Goal: Information Seeking & Learning: Compare options

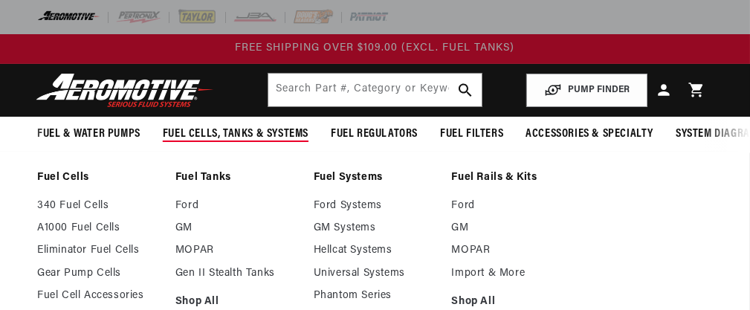
click at [216, 132] on span "Fuel Cells, Tanks & Systems" at bounding box center [236, 134] width 146 height 16
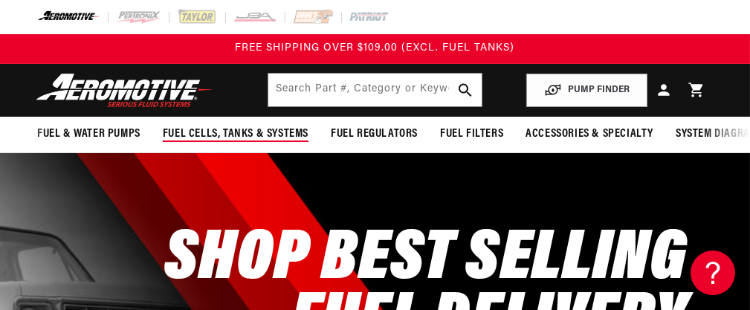
click at [215, 135] on span "Fuel Cells, Tanks & Systems" at bounding box center [236, 134] width 146 height 16
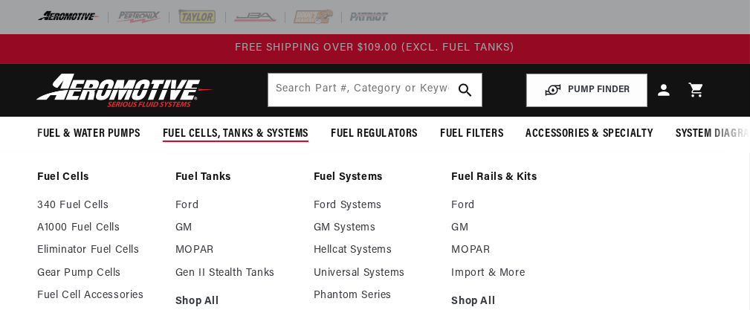
click at [239, 146] on summary "Fuel Cells, Tanks & Systems" at bounding box center [236, 134] width 168 height 35
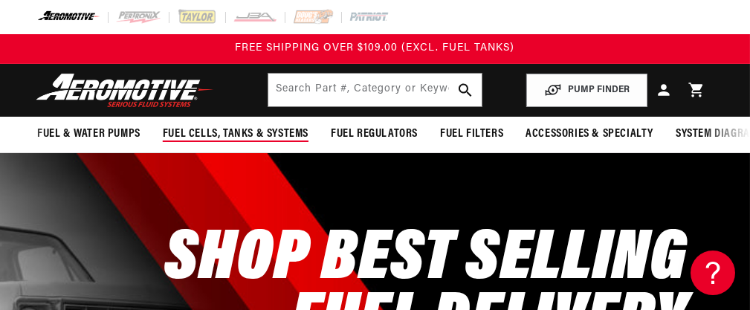
click at [243, 136] on span "Fuel Cells, Tanks & Systems" at bounding box center [236, 134] width 146 height 16
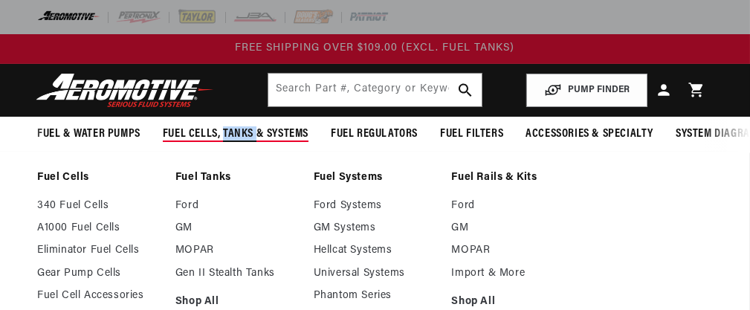
click at [243, 136] on span "Fuel Cells, Tanks & Systems" at bounding box center [236, 134] width 146 height 16
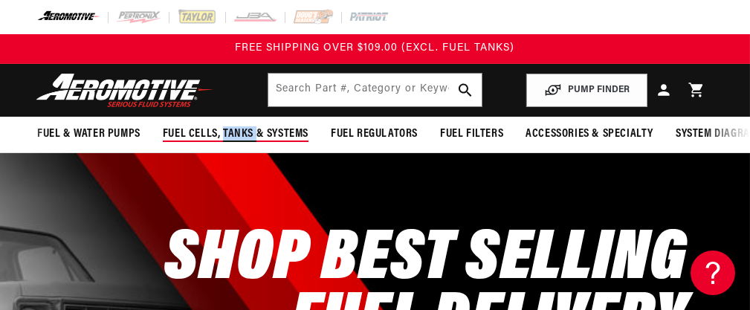
click at [243, 136] on span "Fuel Cells, Tanks & Systems" at bounding box center [236, 134] width 146 height 16
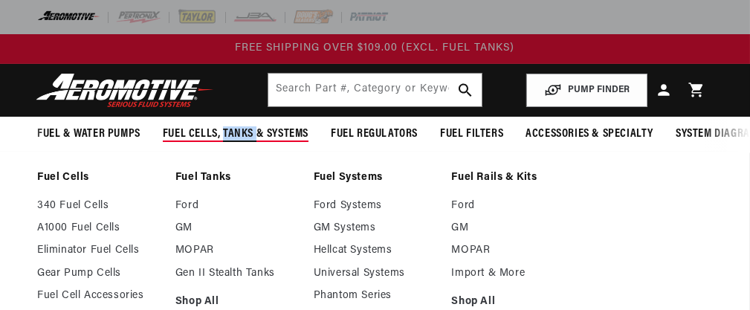
click at [243, 136] on span "Fuel Cells, Tanks & Systems" at bounding box center [236, 134] width 146 height 16
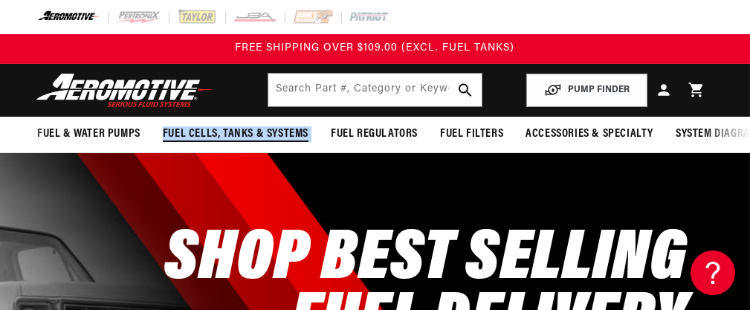
click at [243, 136] on span "Fuel Cells, Tanks & Systems" at bounding box center [236, 134] width 146 height 16
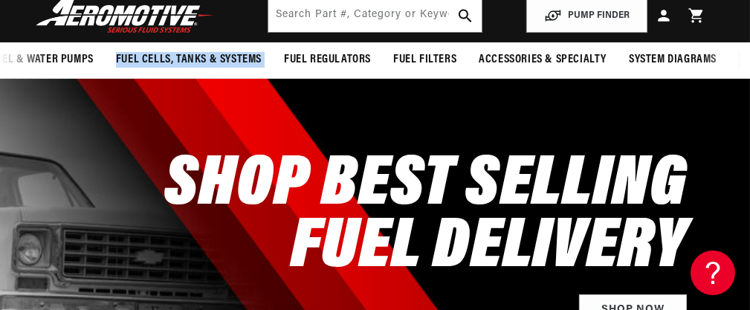
scroll to position [0, 45]
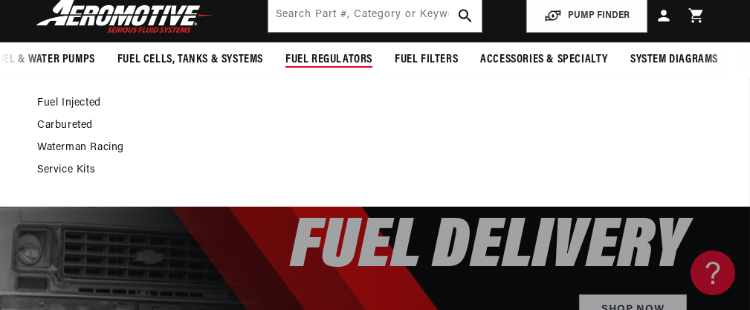
click at [343, 59] on span "Fuel Regulators" at bounding box center [328, 60] width 87 height 16
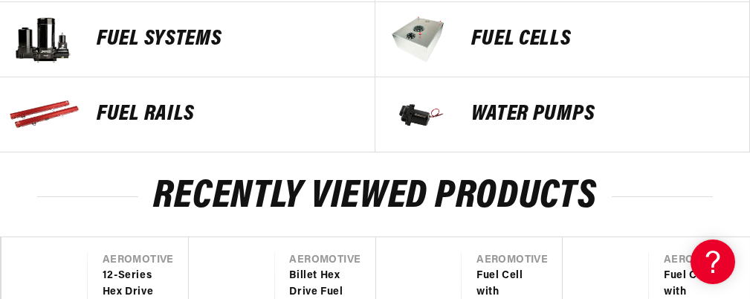
scroll to position [892, 0]
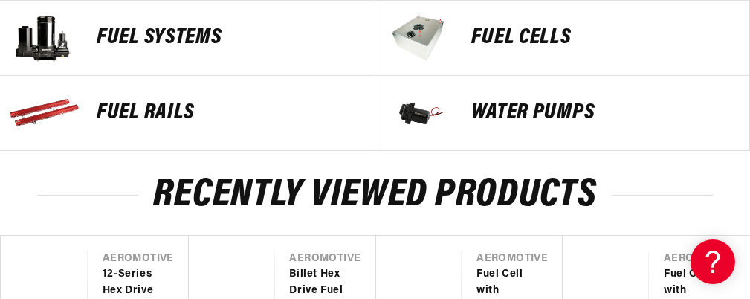
click at [532, 124] on p "Water Pumps" at bounding box center [603, 113] width 263 height 22
click at [508, 42] on p "FUEL Cells" at bounding box center [603, 38] width 263 height 22
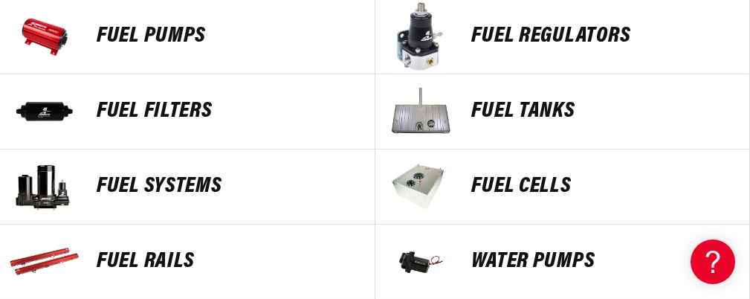
scroll to position [817, 0]
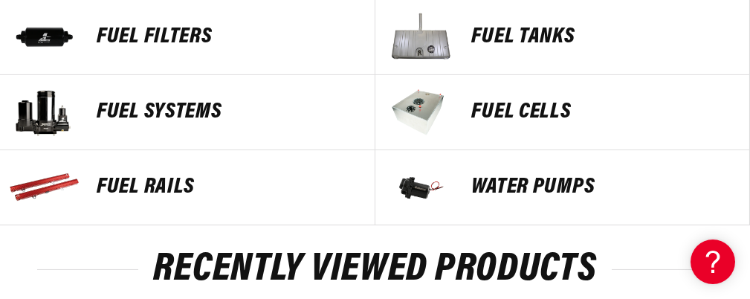
click at [170, 192] on p "FUEL Rails" at bounding box center [228, 187] width 263 height 22
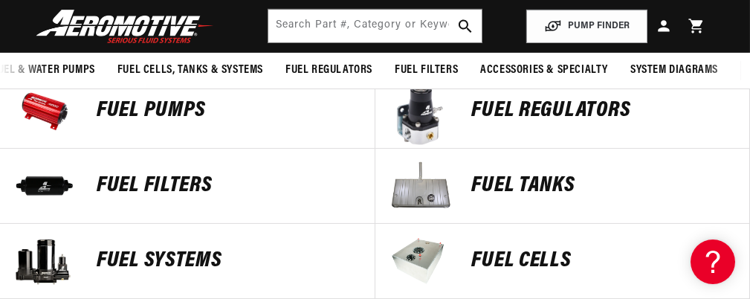
scroll to position [595, 0]
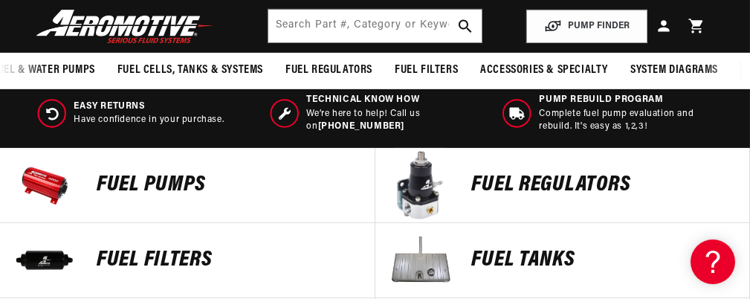
click at [150, 187] on p "Fuel Pumps" at bounding box center [228, 185] width 263 height 22
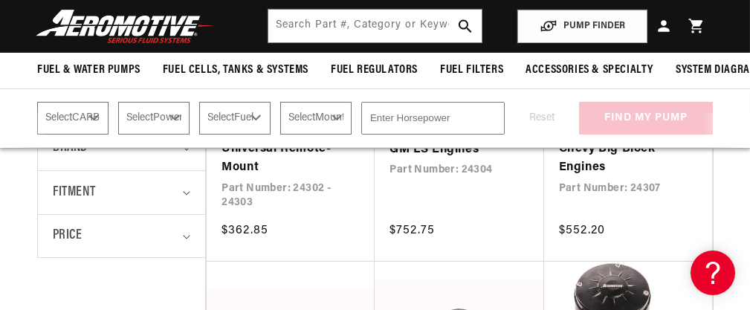
scroll to position [446, 0]
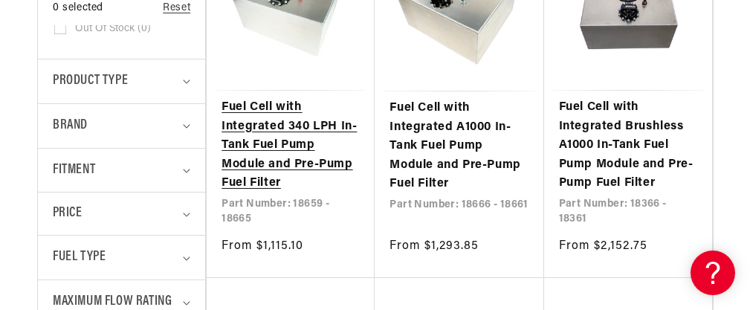
scroll to position [520, 0]
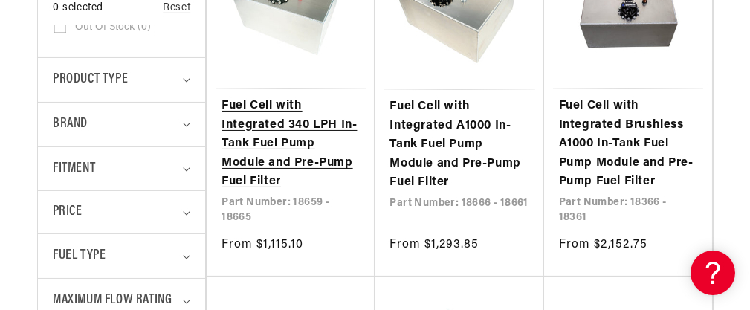
click at [256, 192] on link "Fuel Cell with Integrated 340 LPH In-Tank Fuel Pump Module and Pre-Pump Fuel Fi…" at bounding box center [290, 144] width 138 height 95
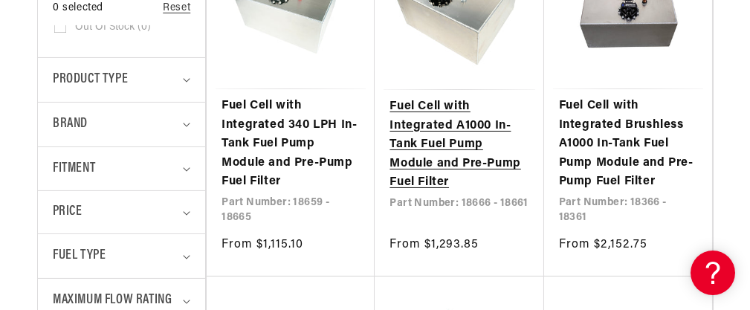
click at [438, 149] on link "Fuel Cell with Integrated A1000 In-Tank Fuel Pump Module and Pre-Pump Fuel Filt…" at bounding box center [458, 144] width 139 height 95
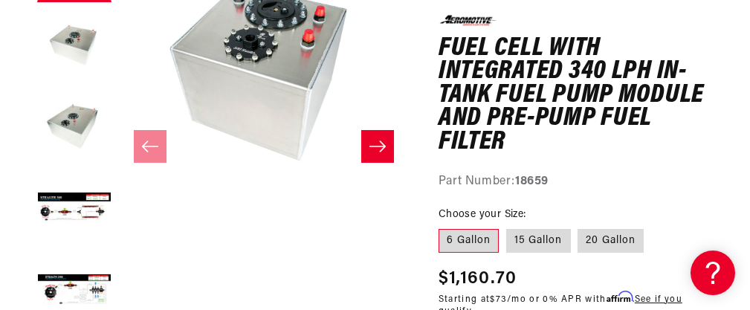
scroll to position [297, 0]
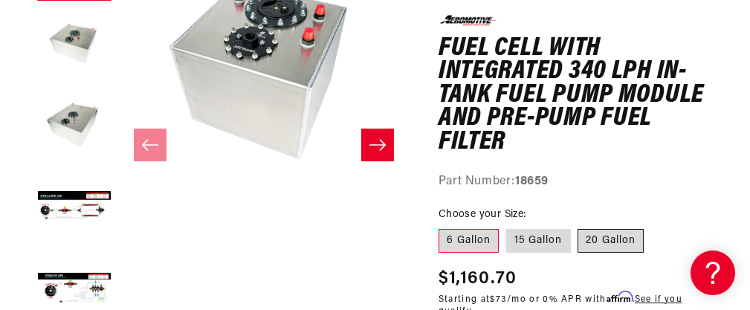
click at [589, 232] on label "20 Gallon" at bounding box center [610, 241] width 66 height 24
click at [579, 227] on input "20 Gallon" at bounding box center [578, 226] width 1 height 1
radio input "true"
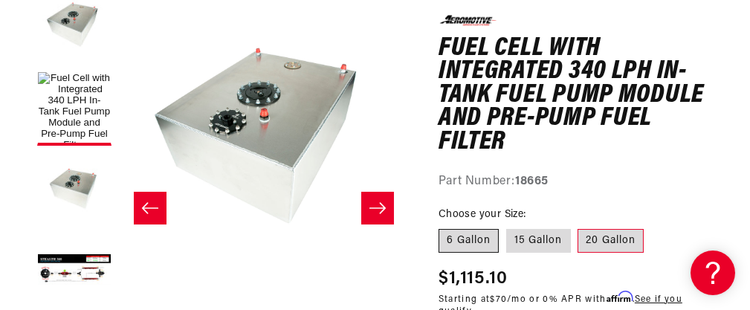
click at [488, 238] on label "6 Gallon" at bounding box center [468, 241] width 60 height 24
click at [443, 227] on input "6 Gallon" at bounding box center [442, 226] width 1 height 1
radio input "true"
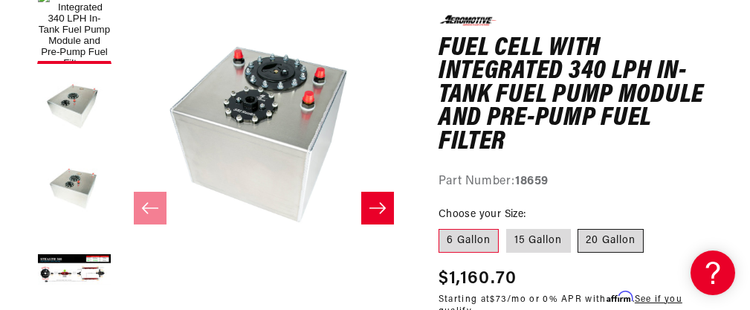
click at [589, 232] on label "20 Gallon" at bounding box center [610, 241] width 66 height 24
click at [579, 227] on input "20 Gallon" at bounding box center [578, 226] width 1 height 1
radio input "true"
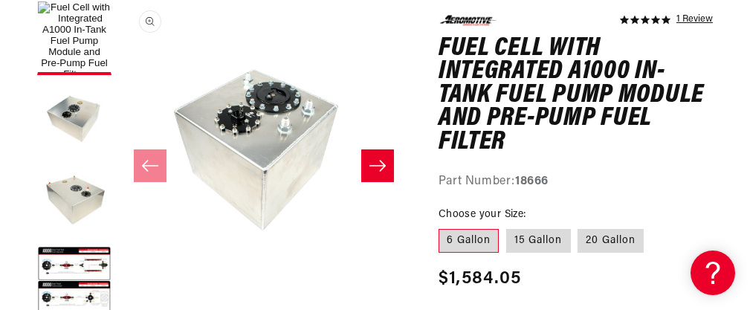
scroll to position [1, 0]
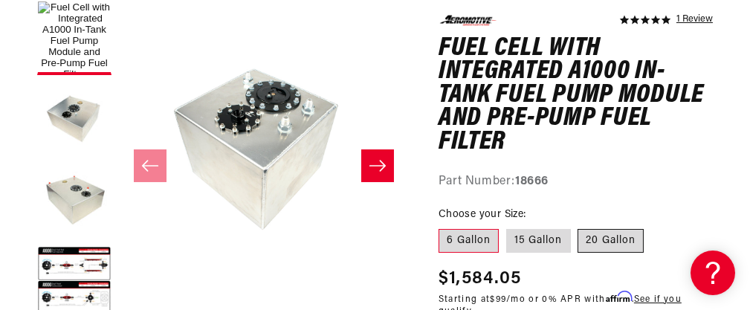
click at [582, 233] on label "20 Gallon" at bounding box center [610, 241] width 66 height 24
click at [579, 227] on input "20 Gallon" at bounding box center [578, 226] width 1 height 1
radio input "true"
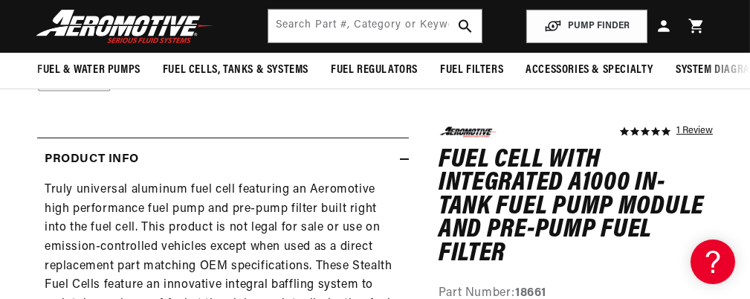
scroll to position [149, 0]
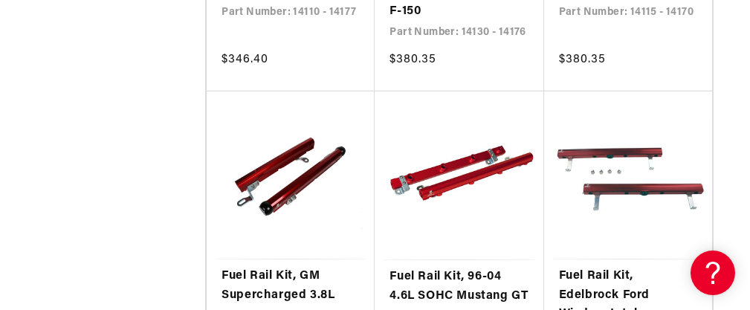
scroll to position [1338, 0]
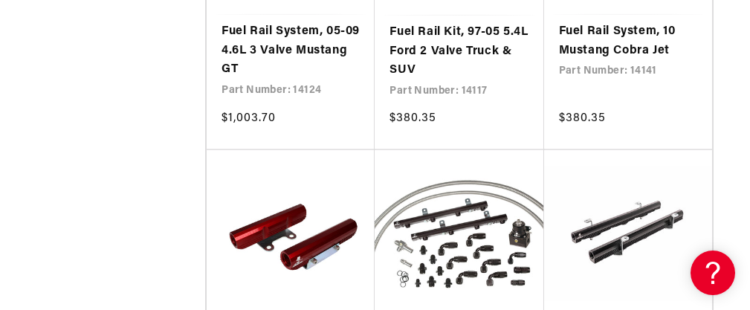
scroll to position [4310, 0]
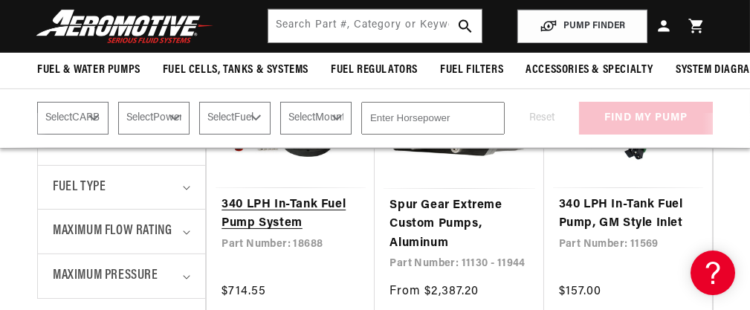
scroll to position [743, 0]
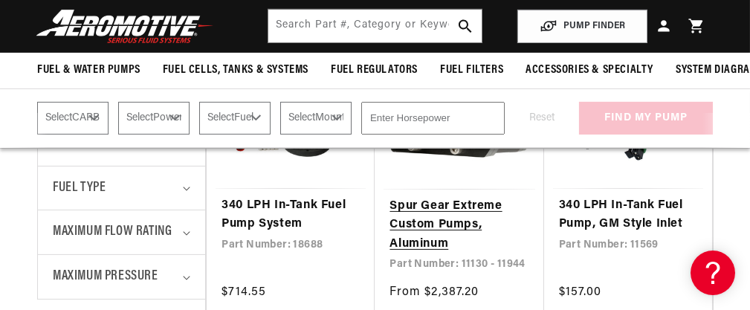
click at [437, 232] on link "Spur Gear Extreme Custom Pumps, Aluminum" at bounding box center [458, 225] width 139 height 57
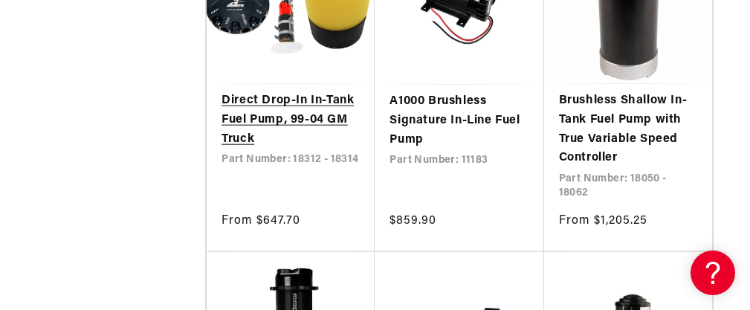
scroll to position [3419, 0]
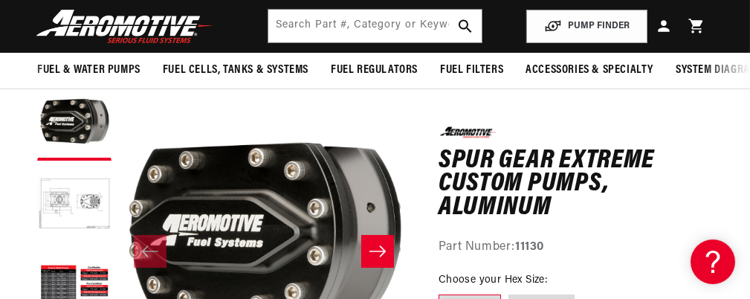
scroll to position [74, 0]
